Goal: Task Accomplishment & Management: Use online tool/utility

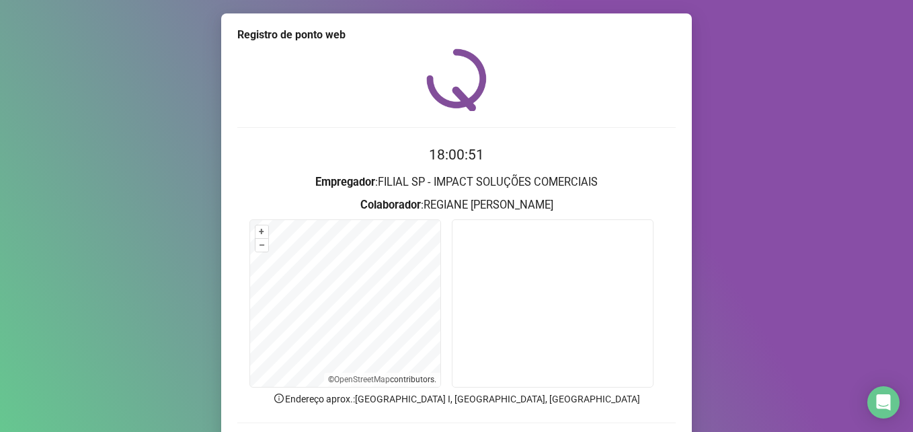
scroll to position [94, 0]
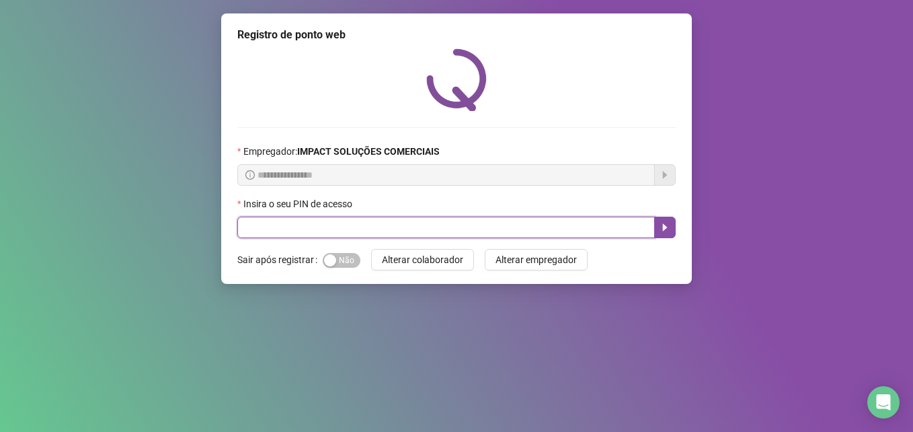
click at [611, 230] on input "text" at bounding box center [446, 228] width 418 height 22
type input "*****"
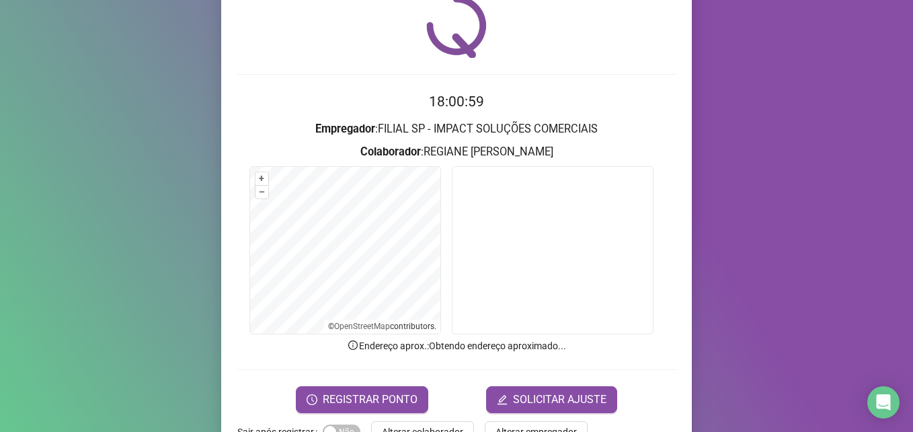
scroll to position [94, 0]
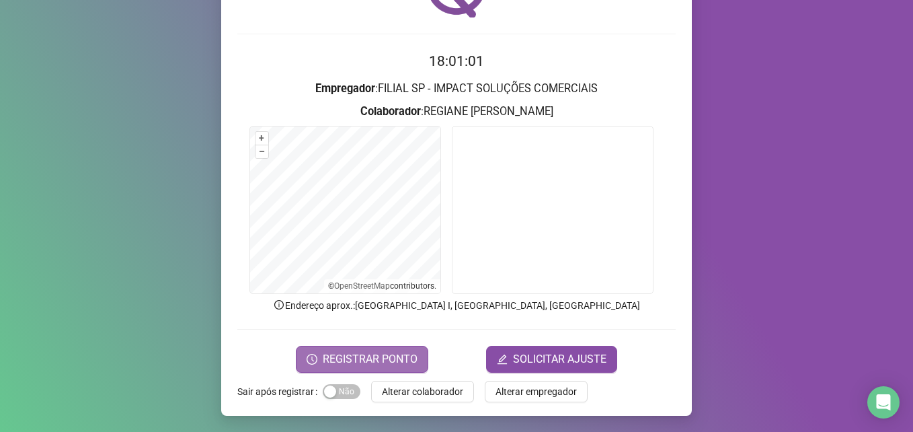
click at [348, 351] on span "REGISTRAR PONTO" at bounding box center [370, 359] width 95 height 16
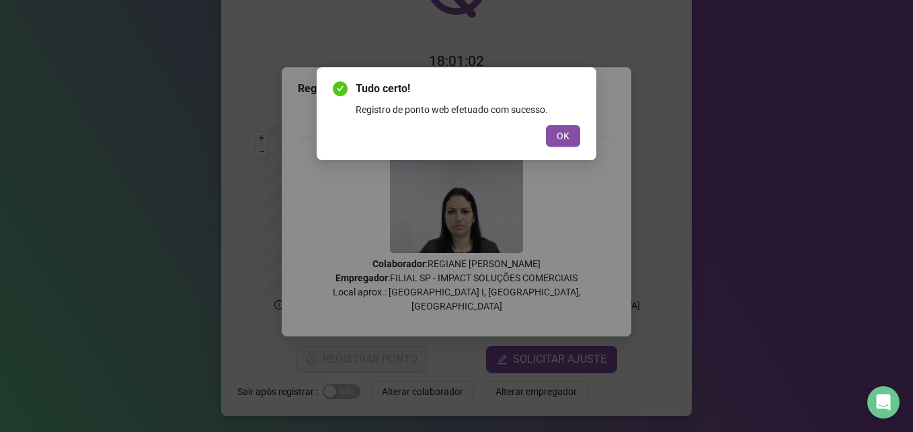
click at [568, 130] on span "OK" at bounding box center [563, 135] width 13 height 15
